Goal: Find specific page/section: Find specific page/section

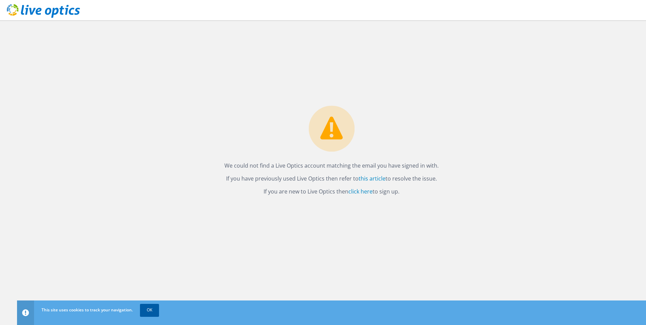
click at [154, 310] on link "OK" at bounding box center [149, 310] width 19 height 12
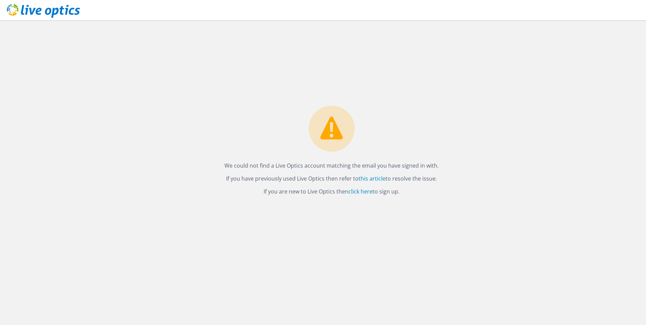
click at [42, 9] on icon at bounding box center [43, 11] width 73 height 14
click at [382, 176] on link "this article" at bounding box center [371, 178] width 27 height 7
